Goal: Communication & Community: Answer question/provide support

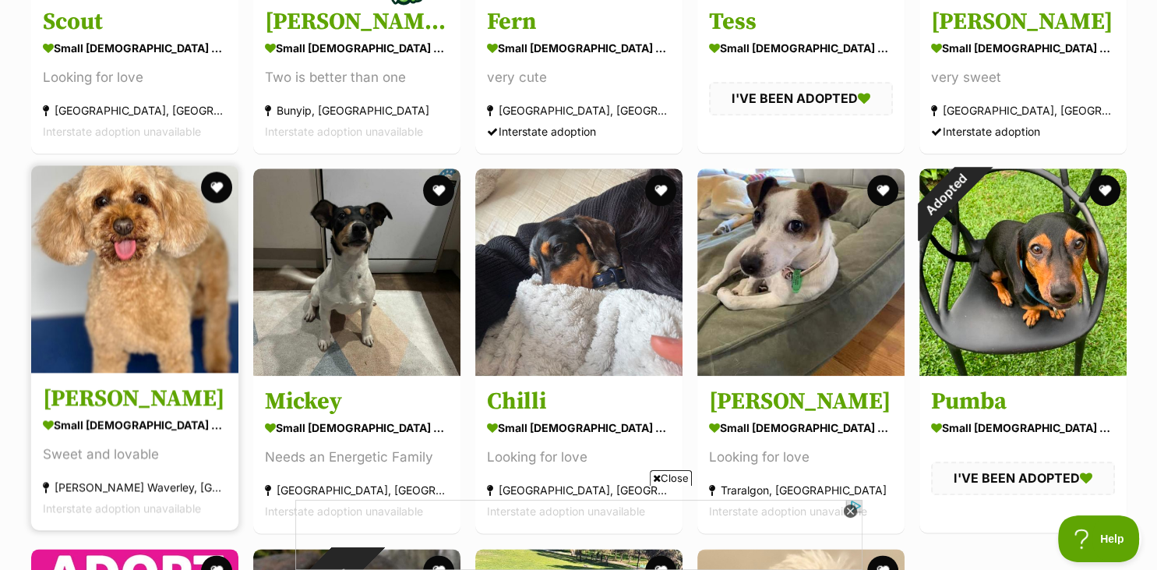
click at [170, 315] on img at bounding box center [134, 268] width 207 height 207
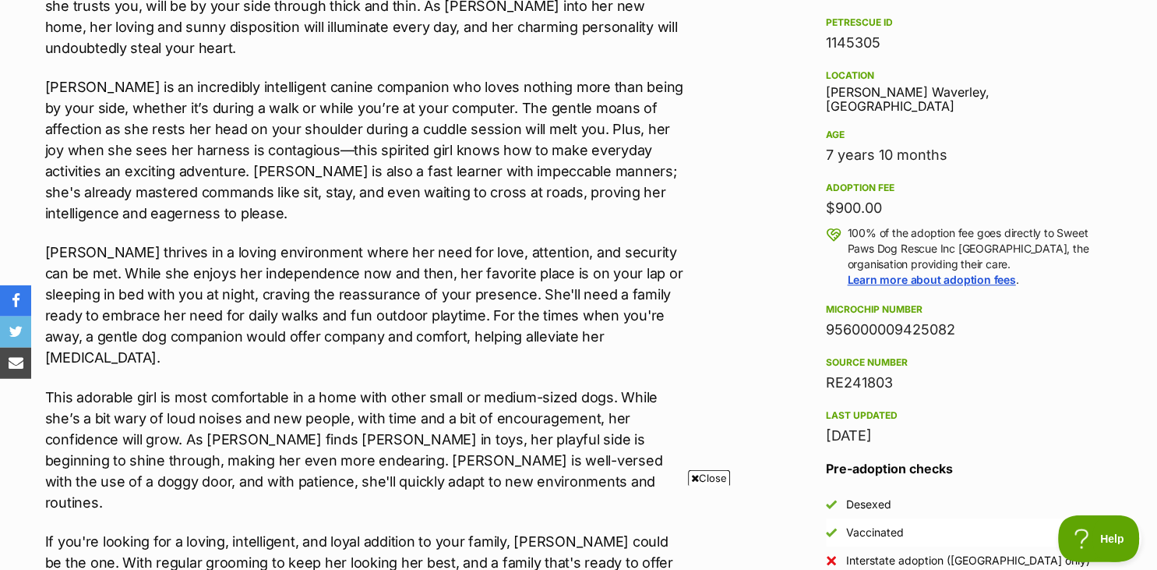
scroll to position [1000, 0]
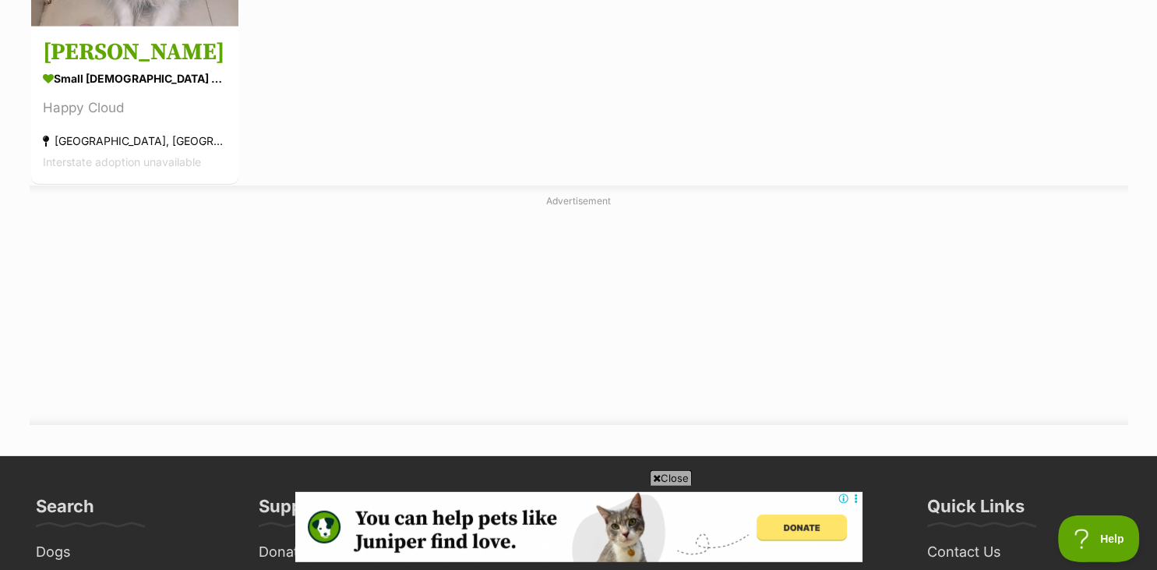
scroll to position [4731, 0]
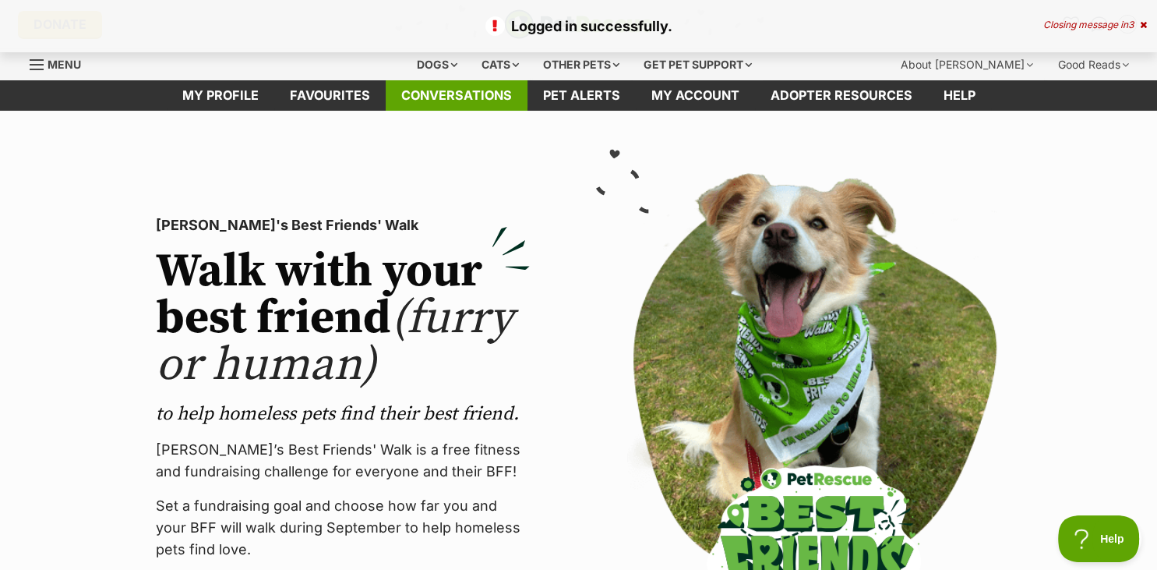
click at [453, 86] on link "Conversations" at bounding box center [457, 95] width 142 height 30
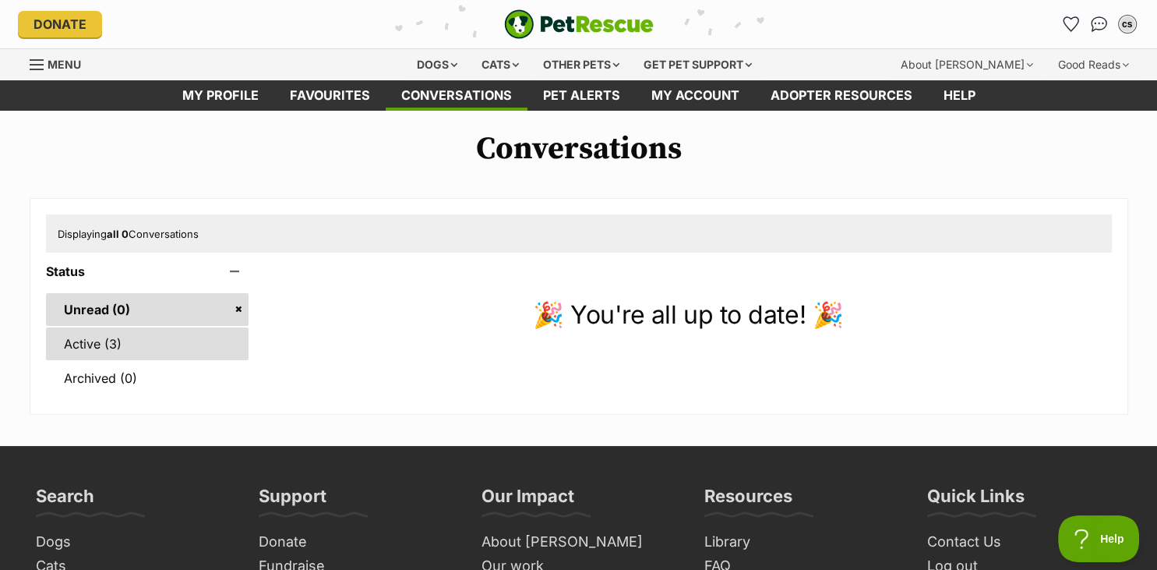
click at [67, 341] on link "Active (3)" at bounding box center [147, 343] width 203 height 33
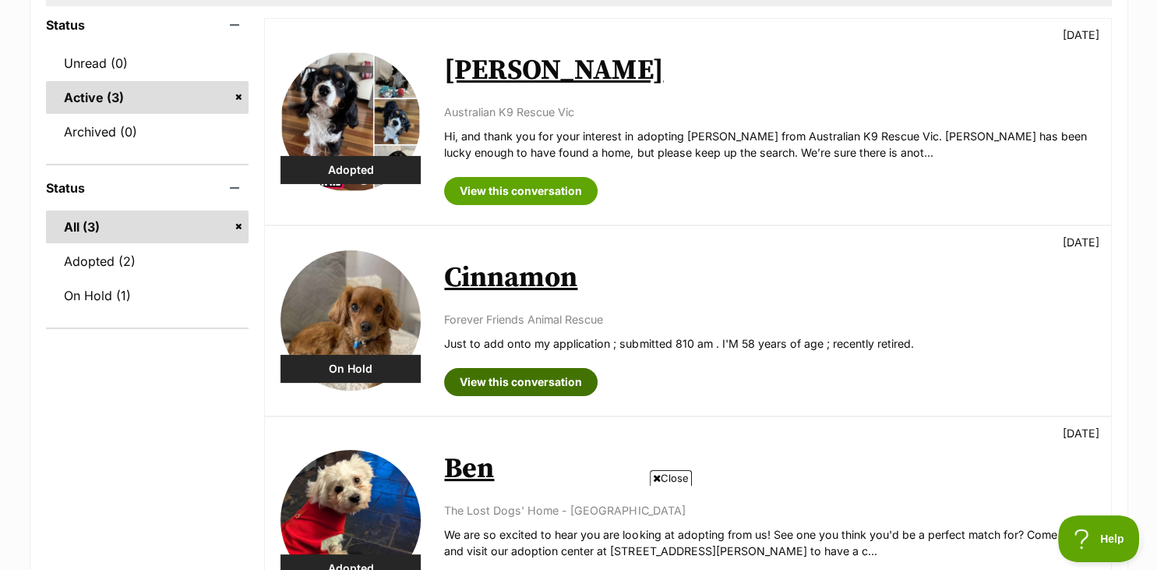
click at [522, 378] on link "View this conversation" at bounding box center [521, 382] width 154 height 28
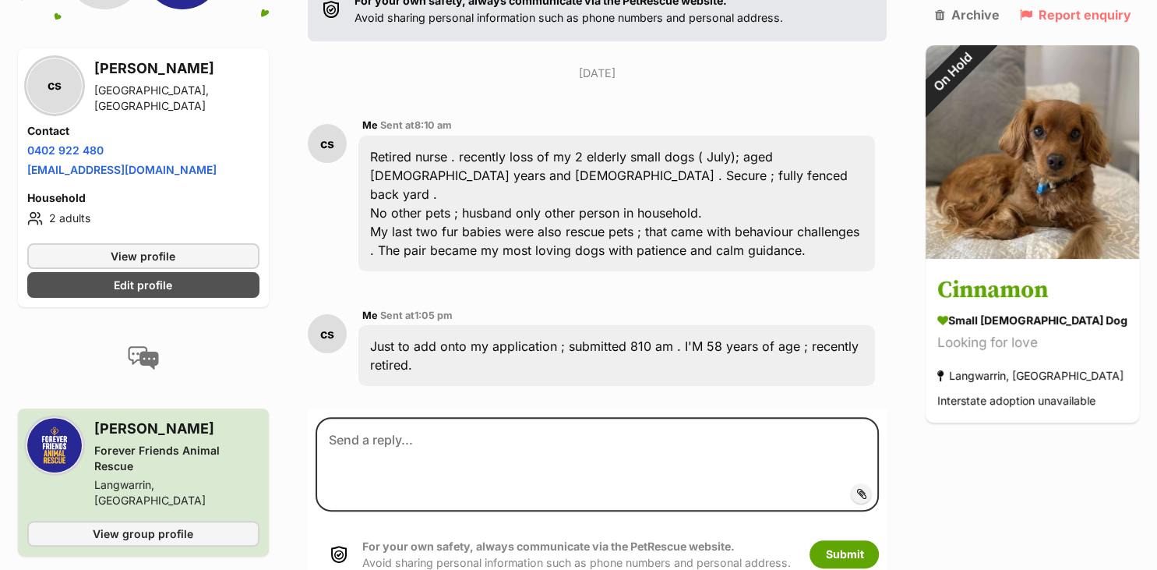
scroll to position [337, 0]
